Goal: Task Accomplishment & Management: Manage account settings

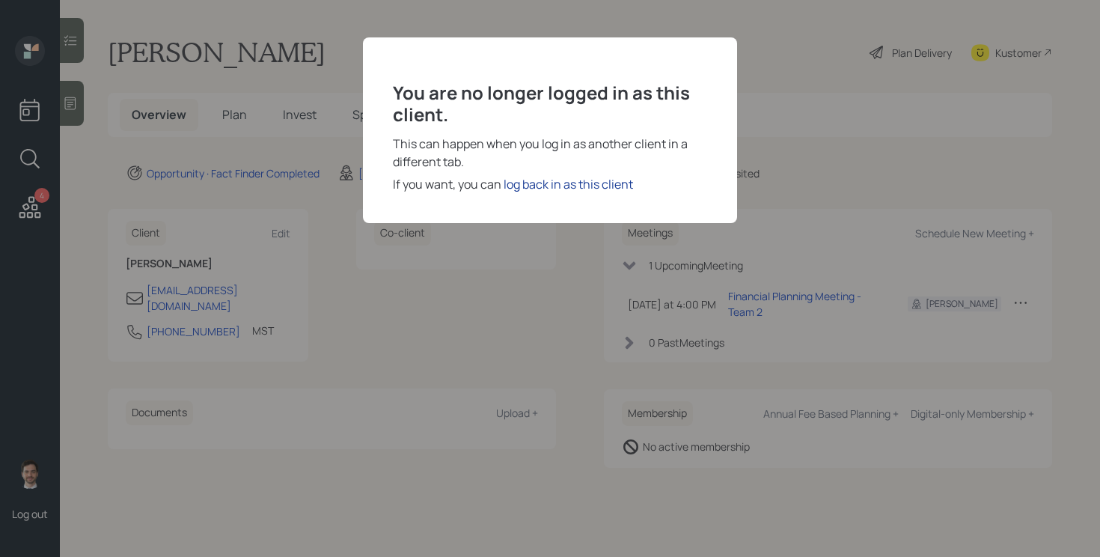
click at [549, 186] on div "log back in as this client" at bounding box center [568, 184] width 129 height 18
